Goal: Navigation & Orientation: Understand site structure

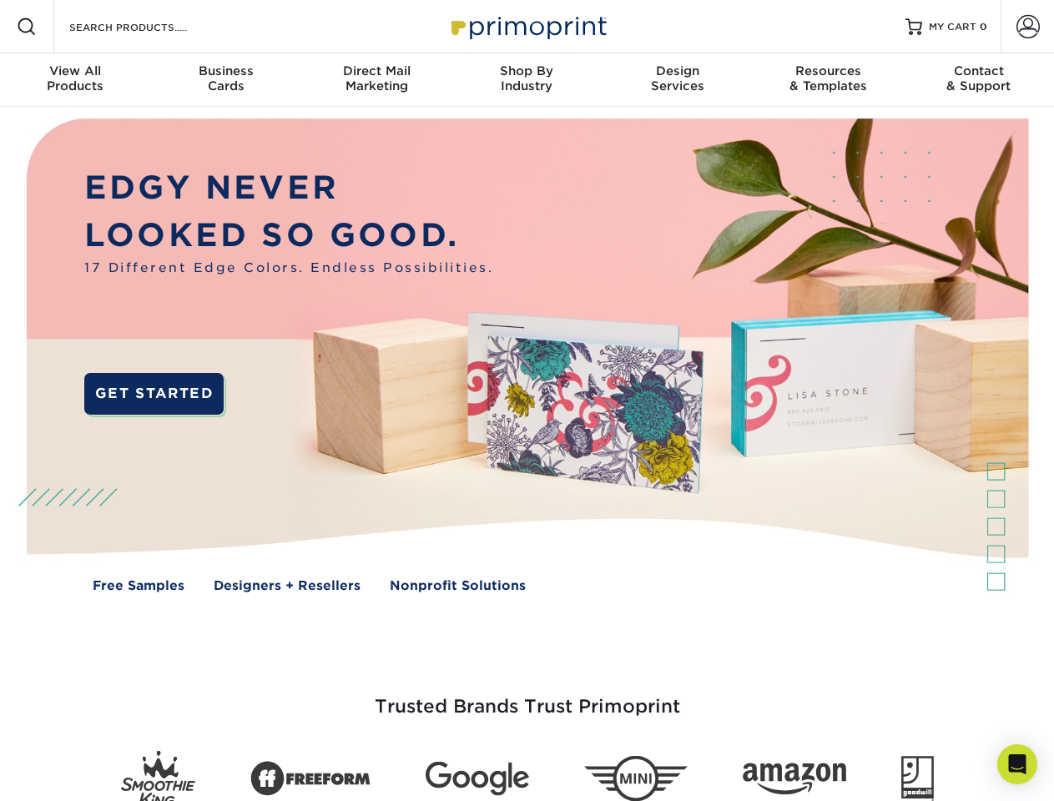
click at [527, 401] on img at bounding box center [526, 368] width 1043 height 522
click at [27, 27] on span at bounding box center [27, 27] width 20 height 20
click at [1027, 27] on span at bounding box center [1027, 26] width 23 height 23
click at [75, 80] on div "View All Products" at bounding box center [75, 78] width 150 height 30
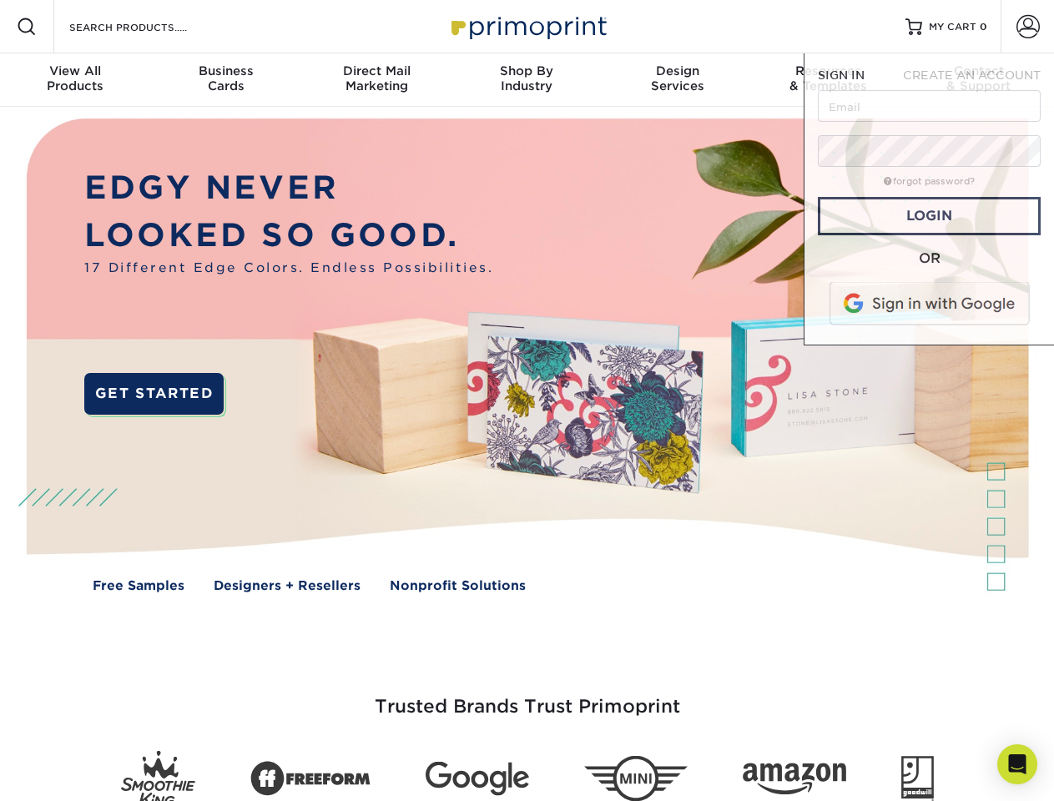
click at [225, 80] on div "Business Cards" at bounding box center [225, 78] width 150 height 30
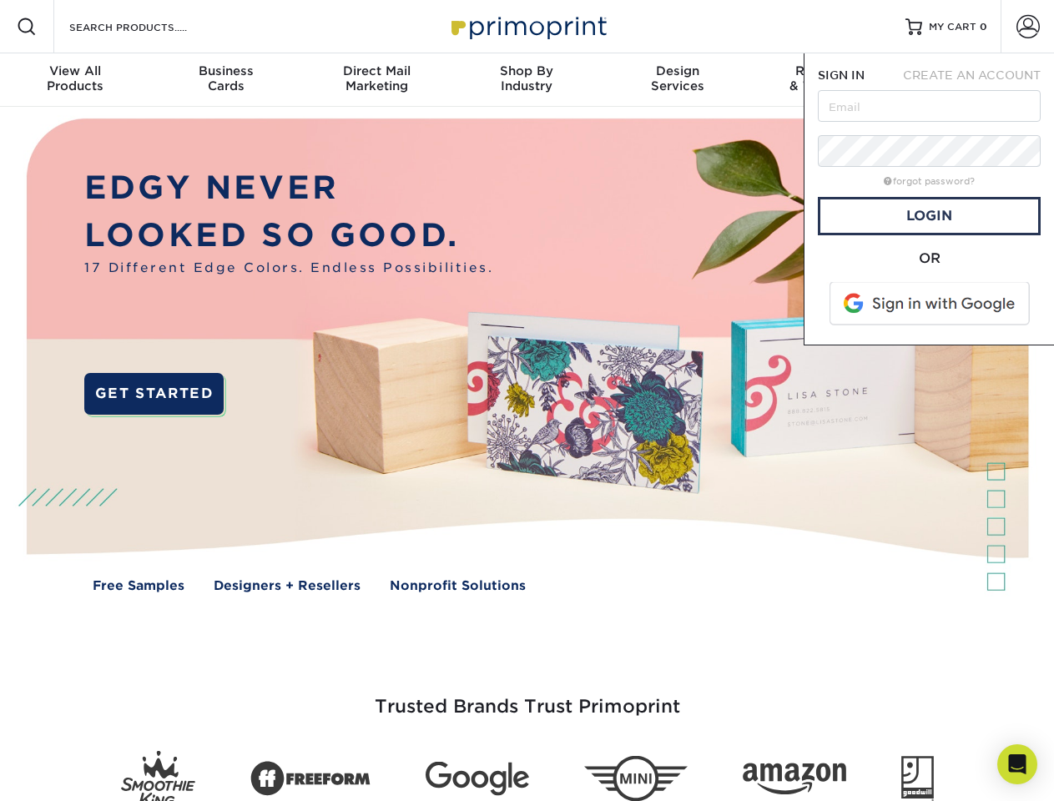
click at [376, 80] on div "Direct Mail Marketing" at bounding box center [376, 78] width 150 height 30
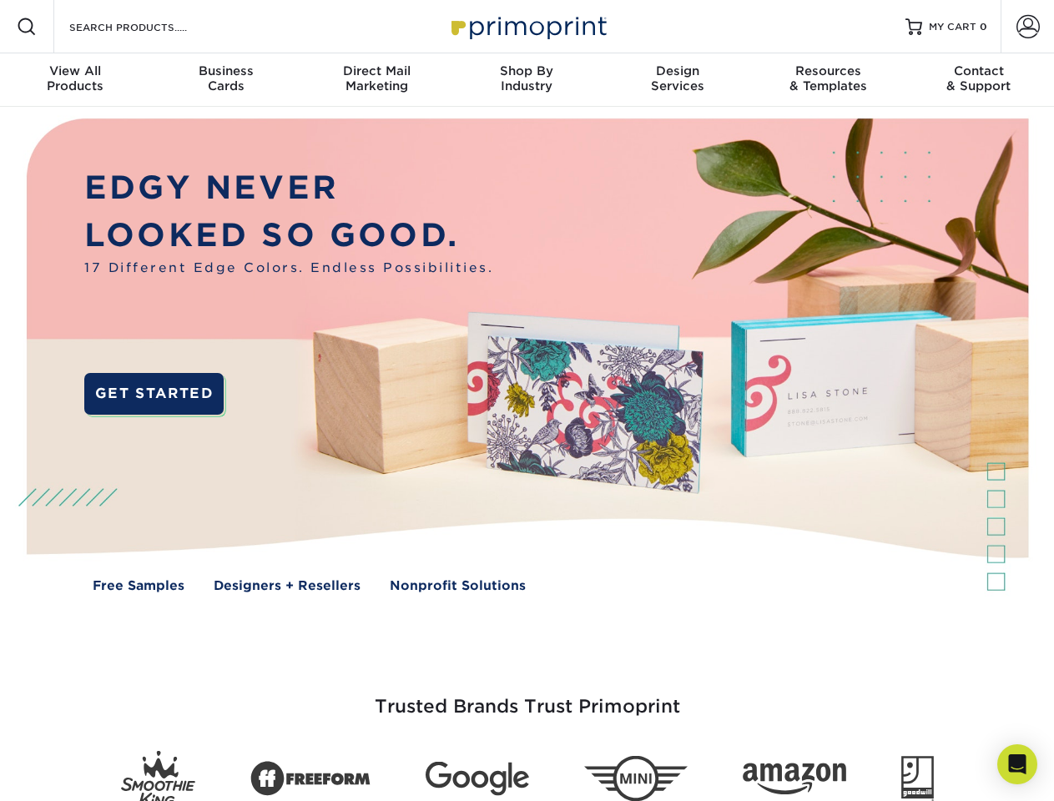
click at [527, 80] on div "Shop By Industry" at bounding box center [526, 78] width 150 height 30
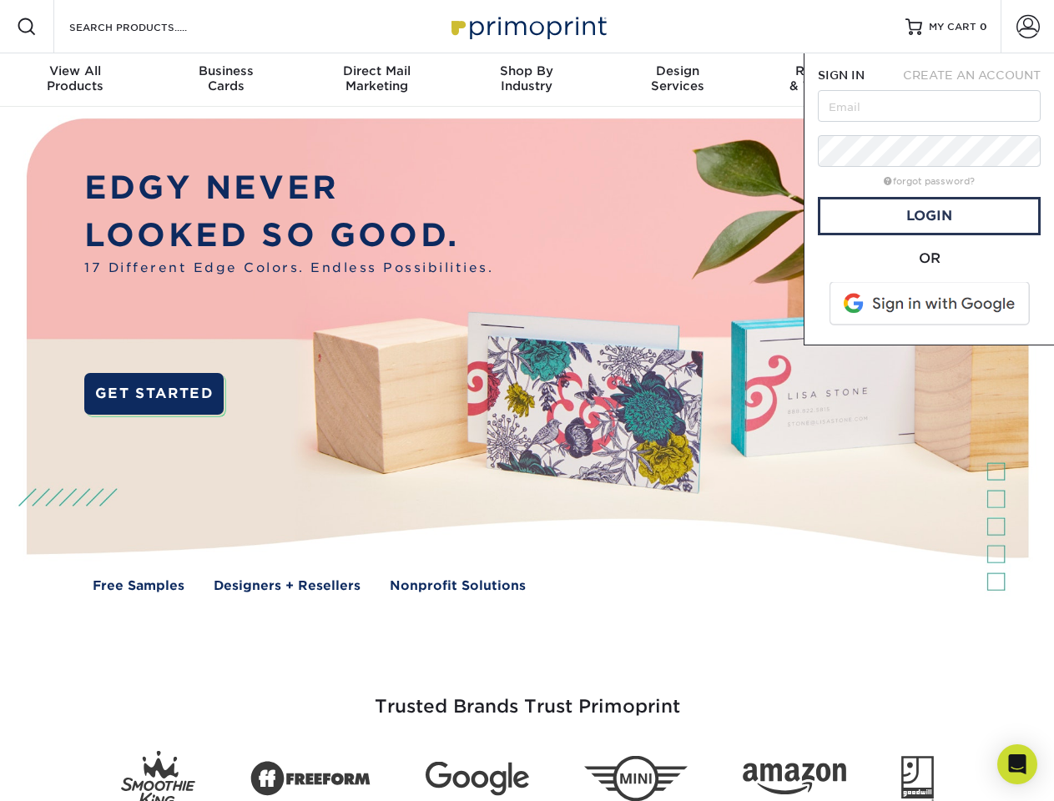
click at [678, 80] on div "Design Services" at bounding box center [678, 78] width 150 height 30
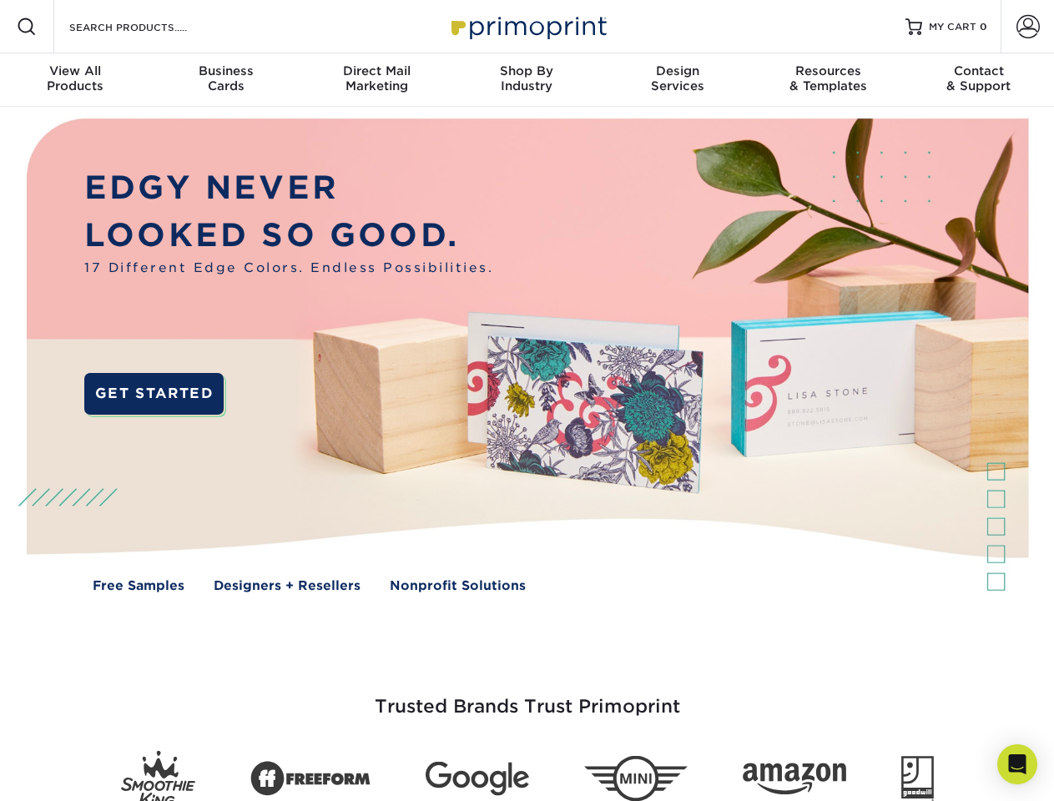
click at [828, 80] on span "SIGN IN" at bounding box center [841, 74] width 47 height 13
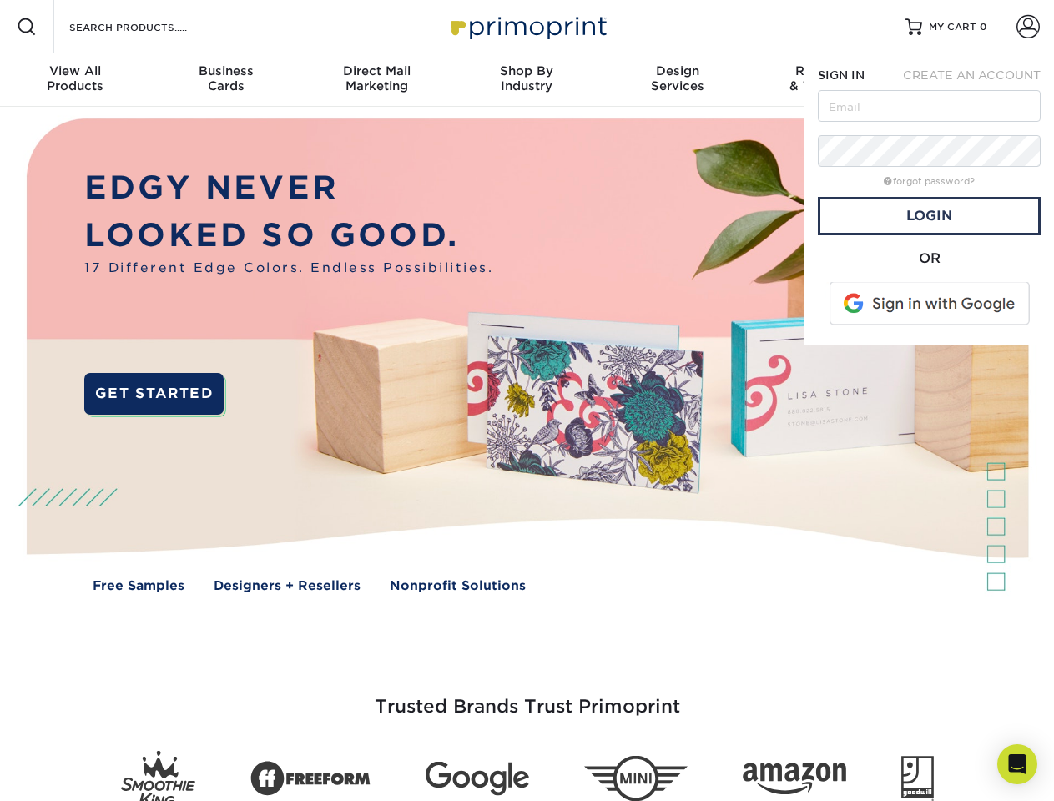
click at [979, 80] on div "Contact & Support" at bounding box center [979, 78] width 150 height 30
